Goal: Transaction & Acquisition: Obtain resource

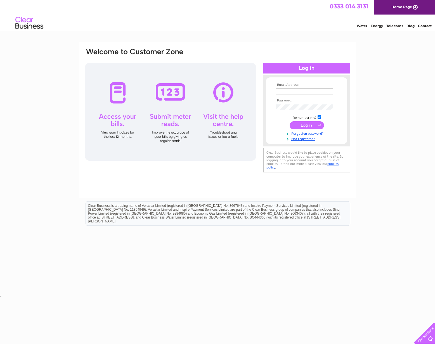
type input "[EMAIL_ADDRESS][DOMAIN_NAME]"
click at [310, 125] on input "submit" at bounding box center [307, 125] width 34 height 8
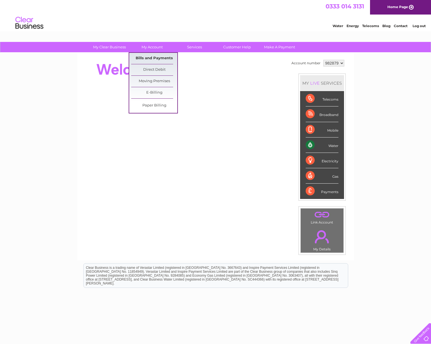
click at [153, 57] on link "Bills and Payments" at bounding box center [154, 58] width 46 height 11
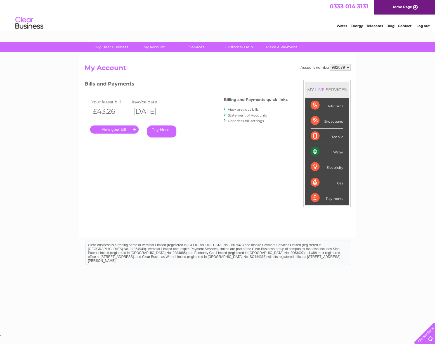
click at [131, 131] on link "." at bounding box center [114, 130] width 49 height 8
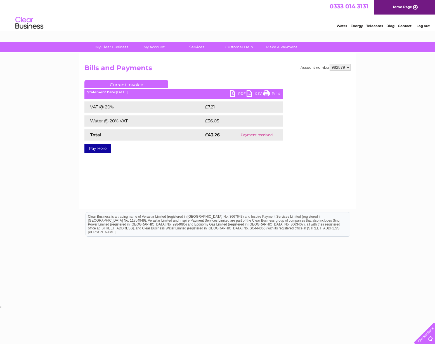
click at [234, 93] on link "PDF" at bounding box center [238, 94] width 17 height 8
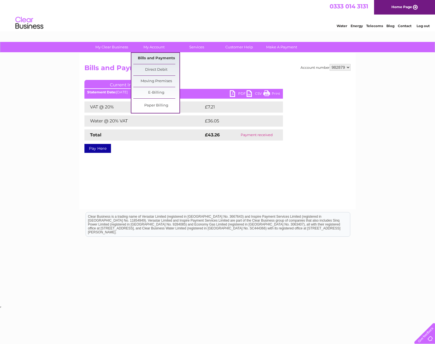
click at [152, 58] on link "Bills and Payments" at bounding box center [156, 58] width 46 height 11
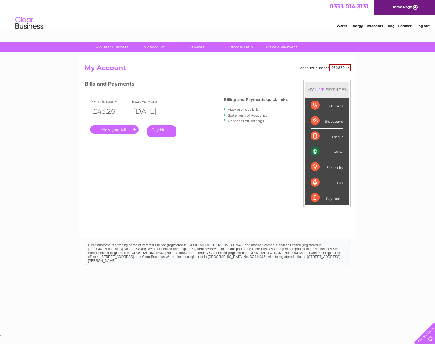
click at [246, 108] on link "View previous bills" at bounding box center [243, 109] width 31 height 4
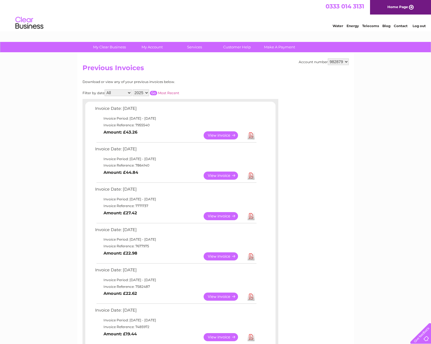
click at [227, 174] on link "View" at bounding box center [224, 176] width 41 height 8
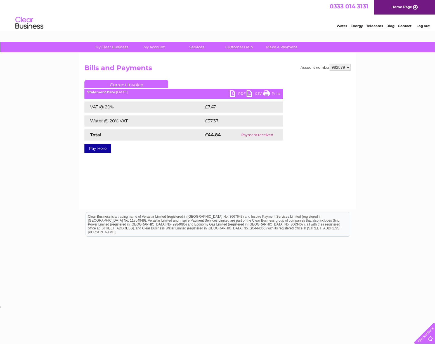
click at [234, 93] on link "PDF" at bounding box center [238, 94] width 17 height 8
